Goal: Task Accomplishment & Management: Manage account settings

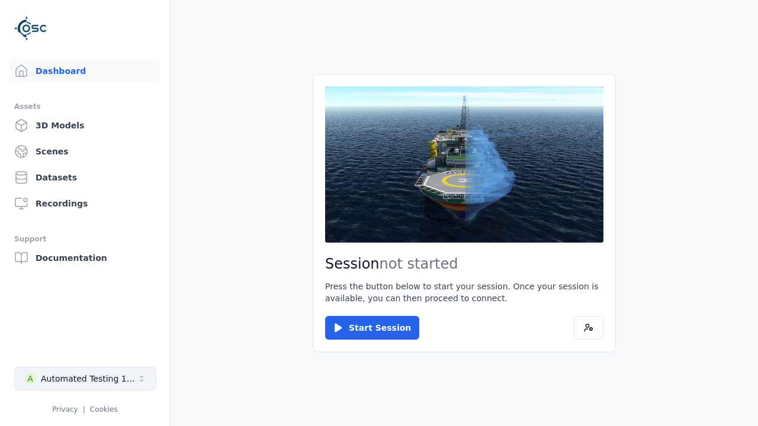
click at [85, 379] on div "Automated Testing 1 - Playwright" at bounding box center [89, 379] width 96 height 12
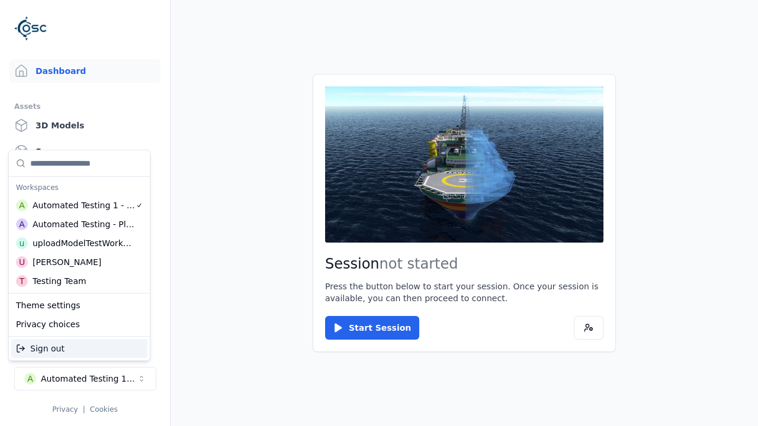
click at [83, 245] on div "uploadModelTestWorkspace" at bounding box center [84, 243] width 102 height 12
click at [379, 213] on html "Support Dashboard Assets 3D Models Scenes Datasets Recordings Support Documenta…" at bounding box center [379, 213] width 758 height 426
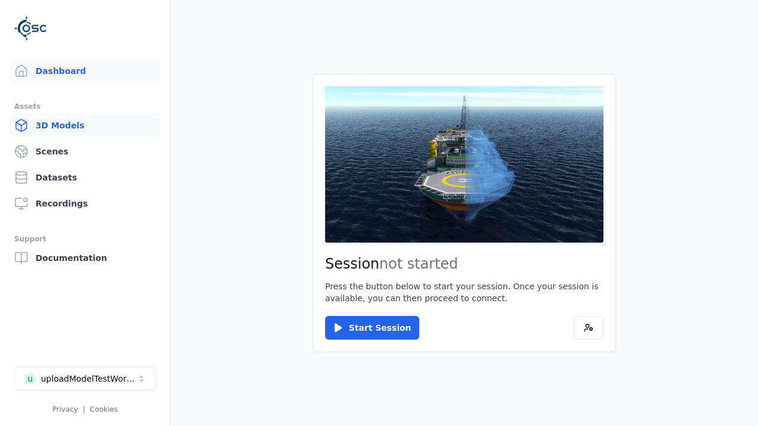
click at [85, 126] on link "3D Models" at bounding box center [84, 126] width 151 height 24
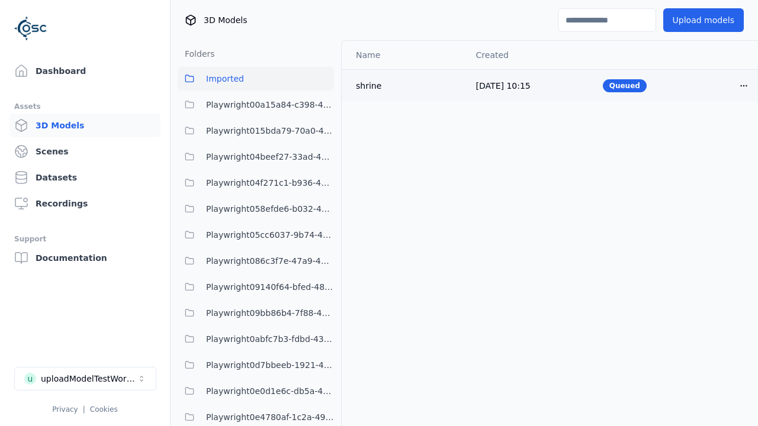
click at [744, 85] on html "Support Dashboard Assets 3D Models Scenes Datasets Recordings Support Documenta…" at bounding box center [379, 213] width 758 height 426
click at [718, 131] on div "Delete" at bounding box center [718, 131] width 70 height 19
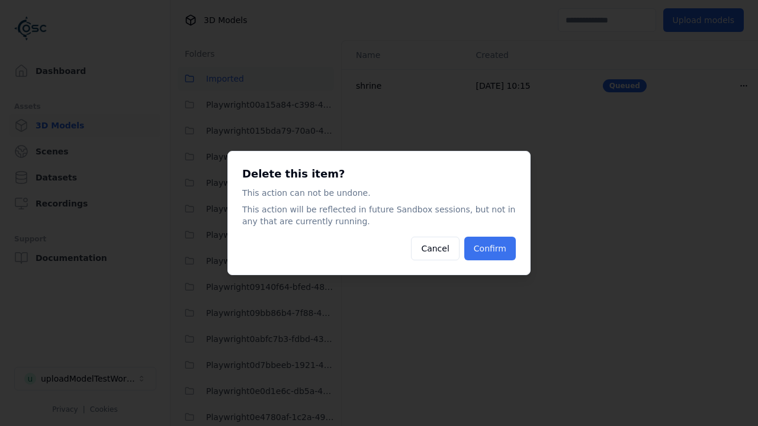
click at [490, 249] on button "Confirm" at bounding box center [490, 249] width 52 height 24
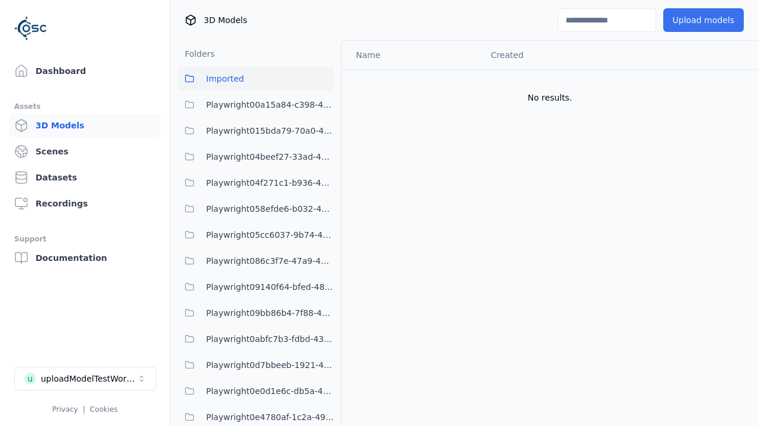
click at [703, 20] on button "Upload models" at bounding box center [703, 20] width 81 height 24
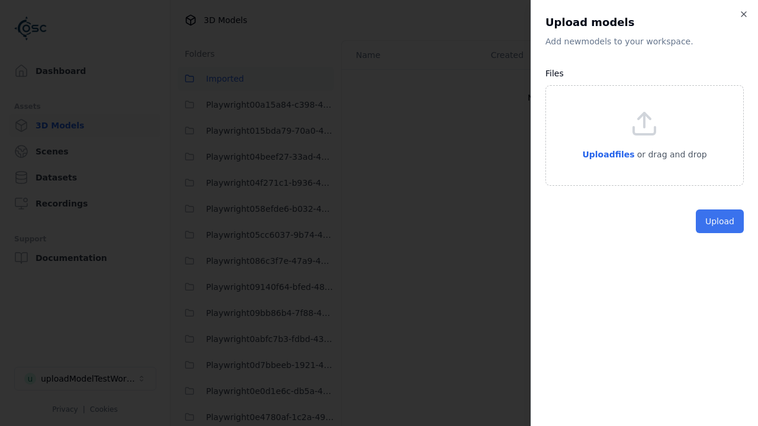
click at [720, 233] on button "Upload" at bounding box center [720, 222] width 48 height 24
